Goal: Navigation & Orientation: Find specific page/section

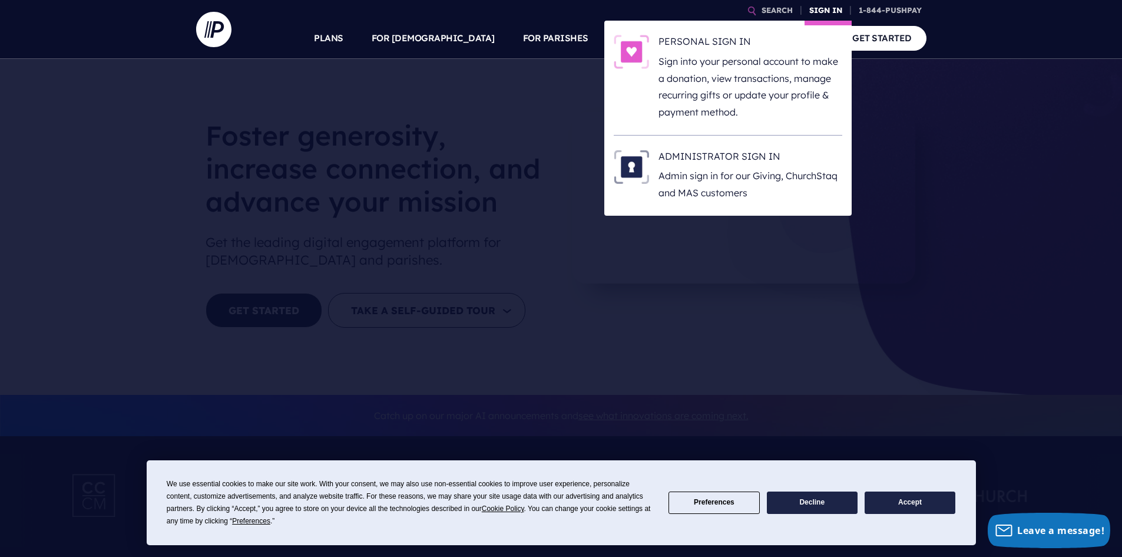
click at [818, 9] on link "SIGN IN" at bounding box center [826, 10] width 42 height 21
click at [720, 39] on h6 "PERSONAL SIGN IN" at bounding box center [750, 44] width 184 height 18
click at [719, 155] on h6 "ADMINISTRATOR SIGN IN" at bounding box center [750, 159] width 184 height 18
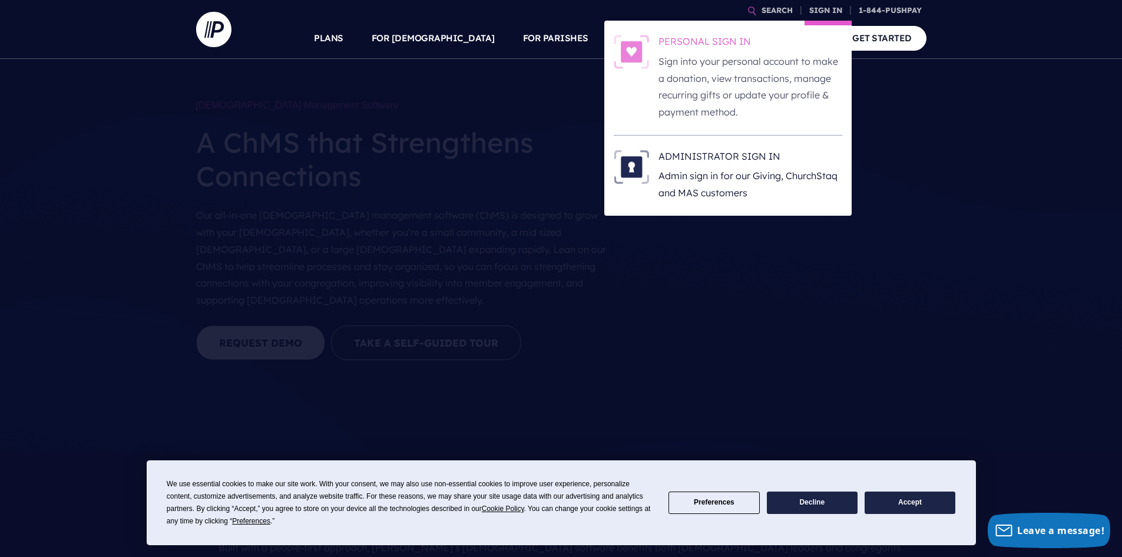
click at [762, 47] on h6 "PERSONAL SIGN IN" at bounding box center [750, 44] width 184 height 18
click at [814, 67] on p "Sign into your personal account to make a donation, view transactions, manage r…" at bounding box center [750, 87] width 184 height 68
